Goal: Task Accomplishment & Management: Use online tool/utility

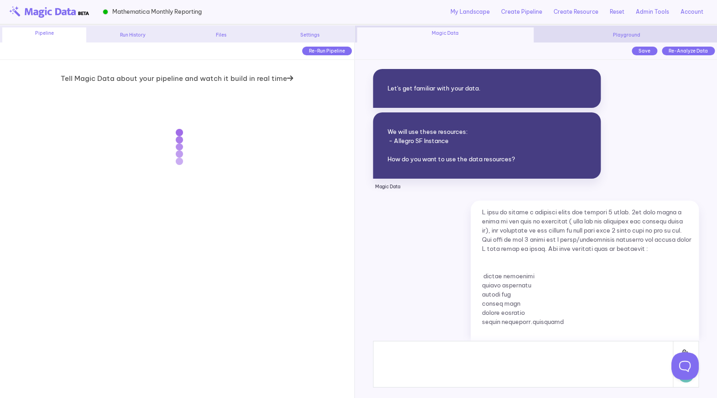
scroll to position [5394, 0]
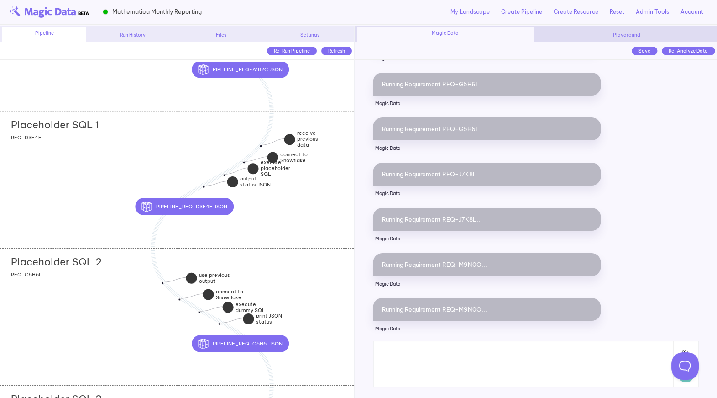
click at [109, 211] on div "Placeholder SQL 1 add section adding new section add section adding new section…" at bounding box center [177, 179] width 354 height 137
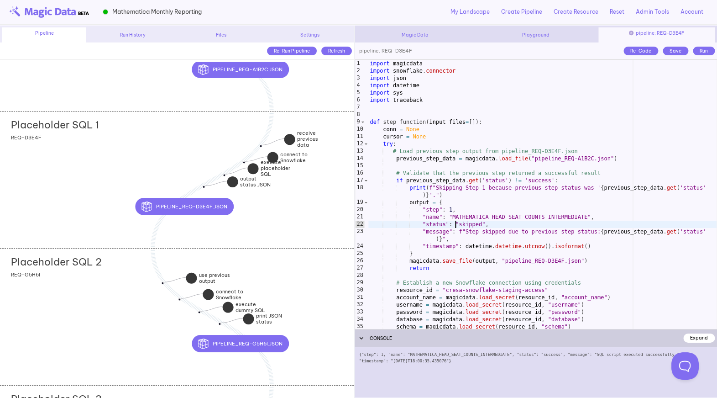
click at [457, 224] on div "import magicdata import snowflake . connector import json import datetime impor…" at bounding box center [543, 202] width 349 height 284
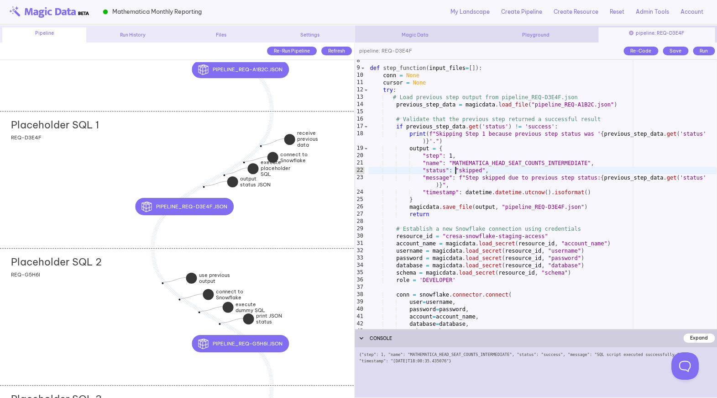
scroll to position [54, 0]
click at [456, 163] on div "def step_function ( input_files = [ ]) : conn = None cursor = None try : # Load…" at bounding box center [543, 199] width 349 height 284
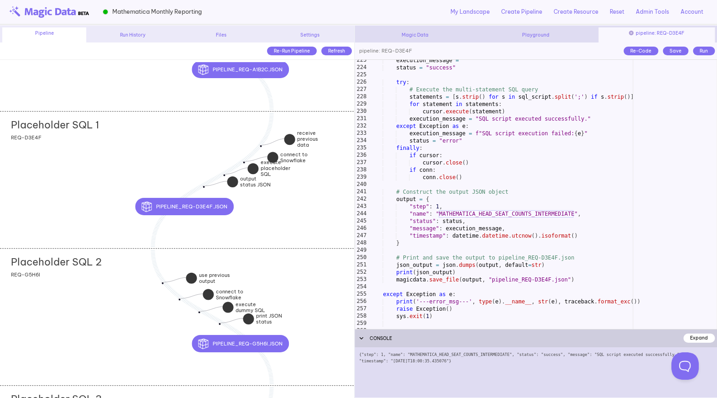
scroll to position [1697, 0]
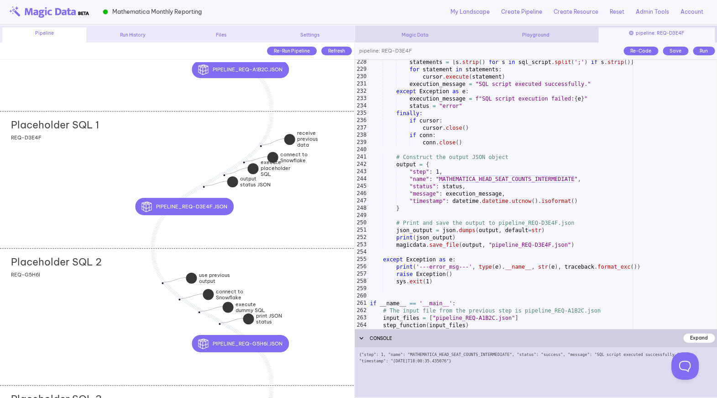
click at [131, 320] on div "Placeholder SQL 2 add section adding new section add section adding new section…" at bounding box center [177, 316] width 354 height 137
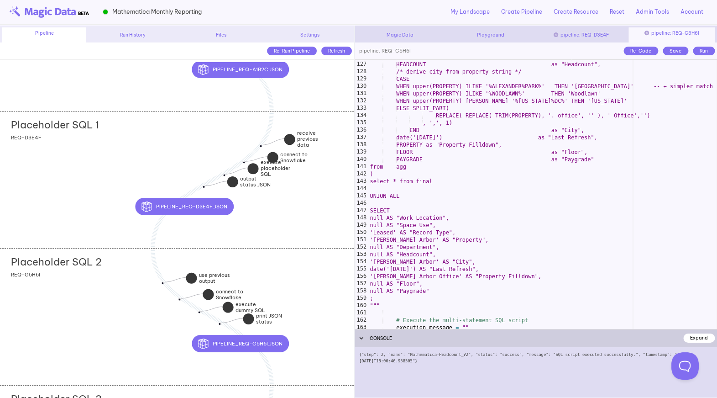
scroll to position [949, 0]
click at [427, 268] on div "DEPARTMENT as "Department", HEADCOUNT as "Headcount", /* derive city from prope…" at bounding box center [543, 195] width 349 height 284
click at [454, 138] on div "DEPARTMENT as "Department", HEADCOUNT as "Headcount", /* derive city from prope…" at bounding box center [543, 195] width 349 height 284
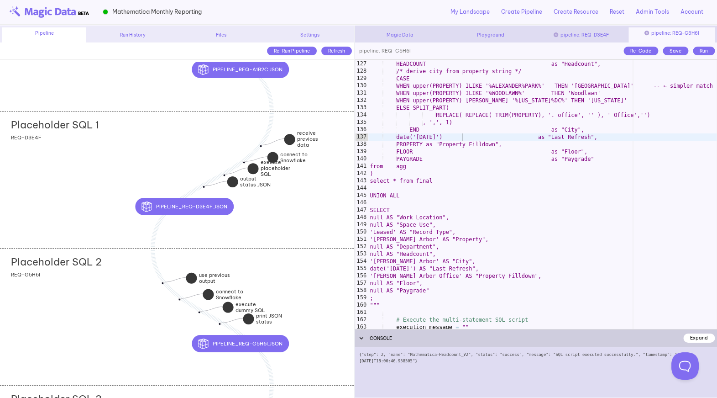
click at [668, 49] on div "Save" at bounding box center [676, 51] width 26 height 9
type textarea "**********"
click at [518, 215] on div "DEPARTMENT as "Department", HEADCOUNT as "Headcount", /* derive city from prope…" at bounding box center [543, 195] width 349 height 284
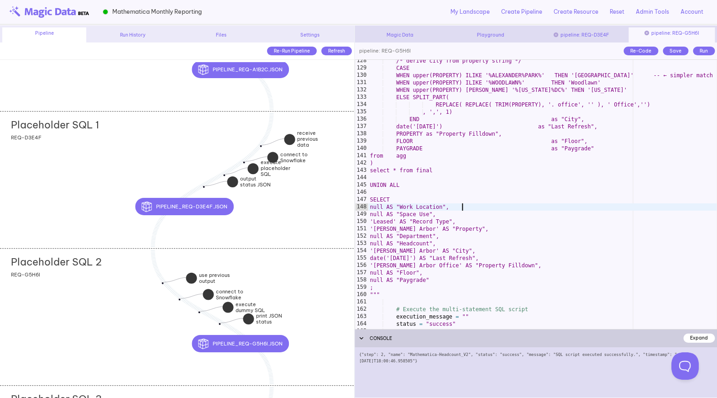
scroll to position [960, 0]
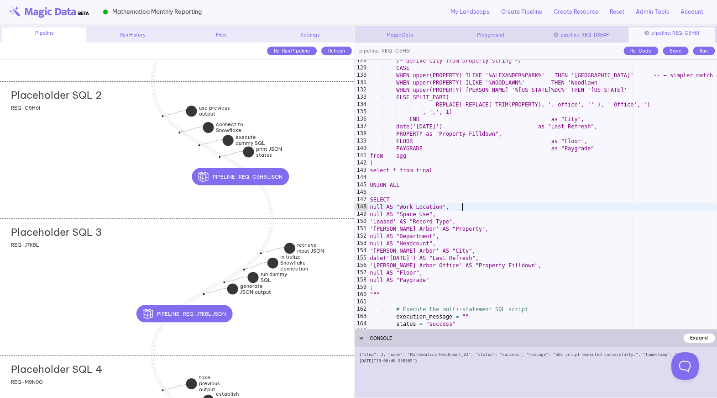
click at [143, 267] on div "Placeholder SQL 3 add section adding new section add section adding new section…" at bounding box center [177, 286] width 354 height 137
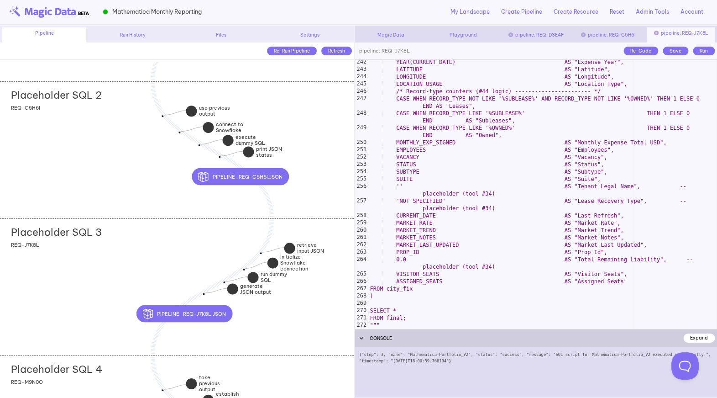
scroll to position [1766, 0]
